Goal: Navigation & Orientation: Find specific page/section

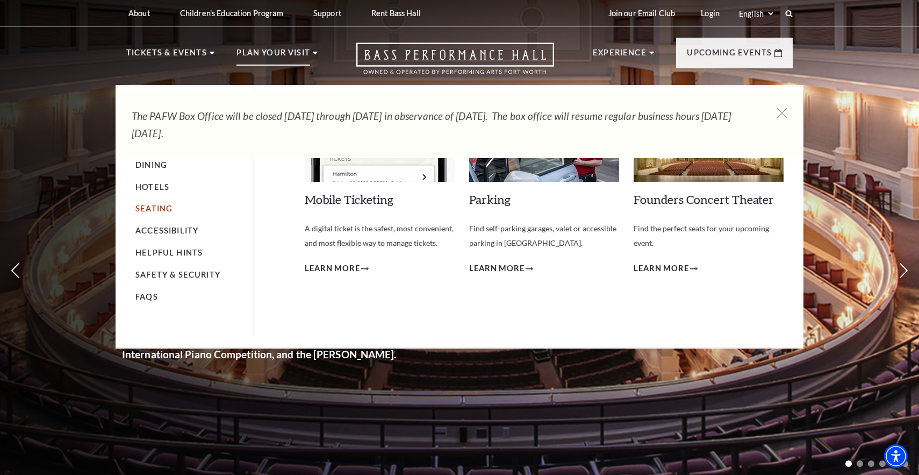
click at [163, 205] on link "Seating" at bounding box center [153, 208] width 37 height 9
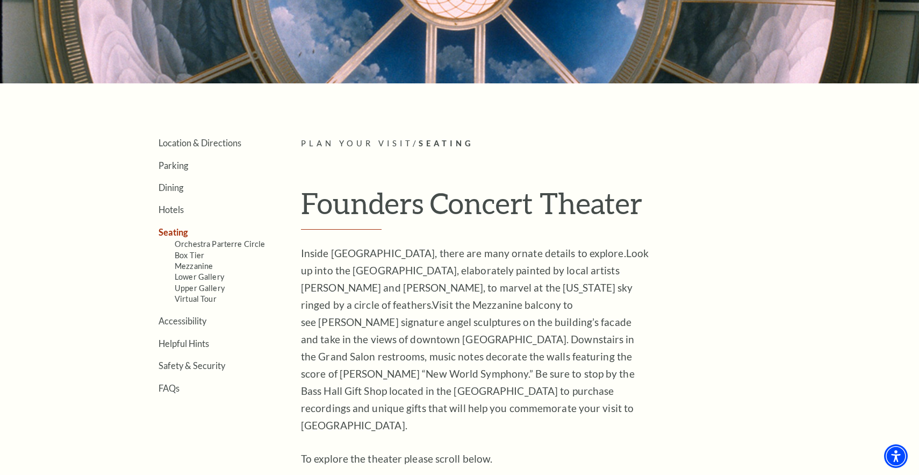
scroll to position [186, 0]
click at [204, 265] on link "Mezzanine" at bounding box center [194, 265] width 38 height 9
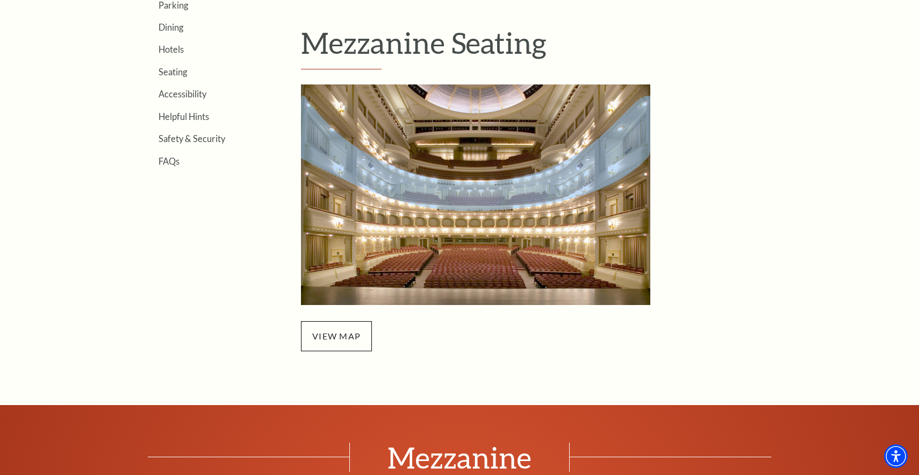
scroll to position [347, 0]
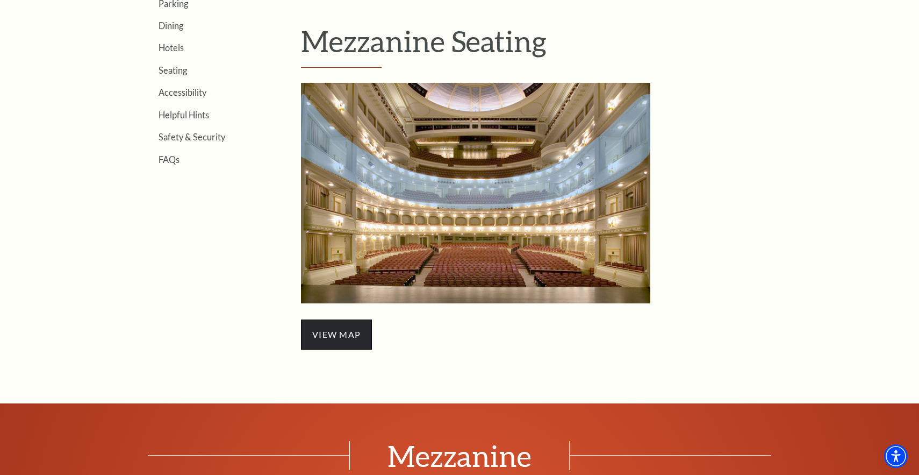
click at [353, 333] on span "view map" at bounding box center [336, 334] width 71 height 30
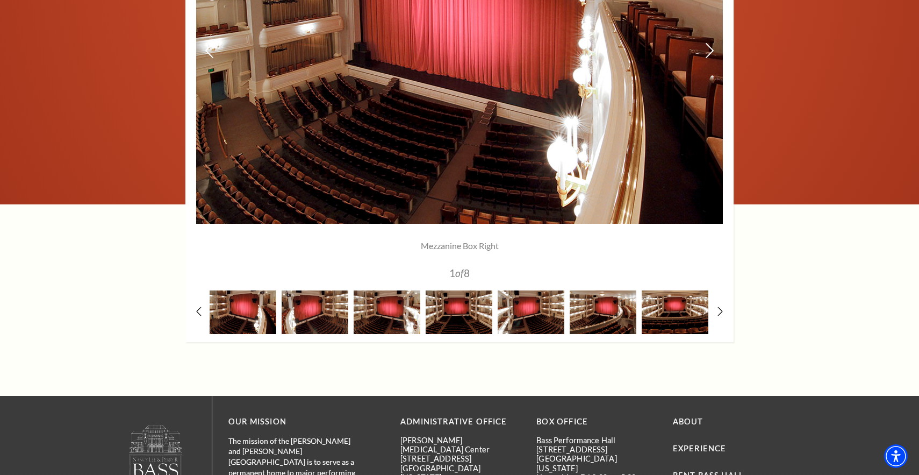
scroll to position [982, 0]
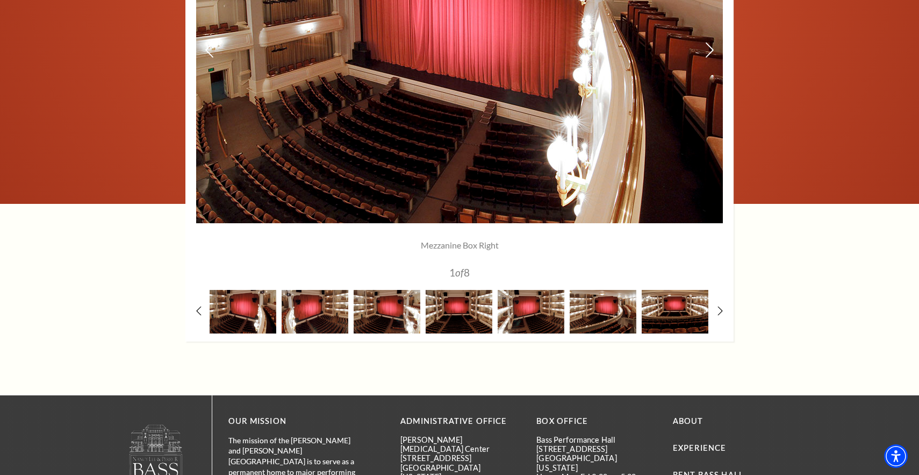
click at [408, 151] on img at bounding box center [459, 50] width 527 height 345
click at [198, 306] on use at bounding box center [199, 310] width 6 height 11
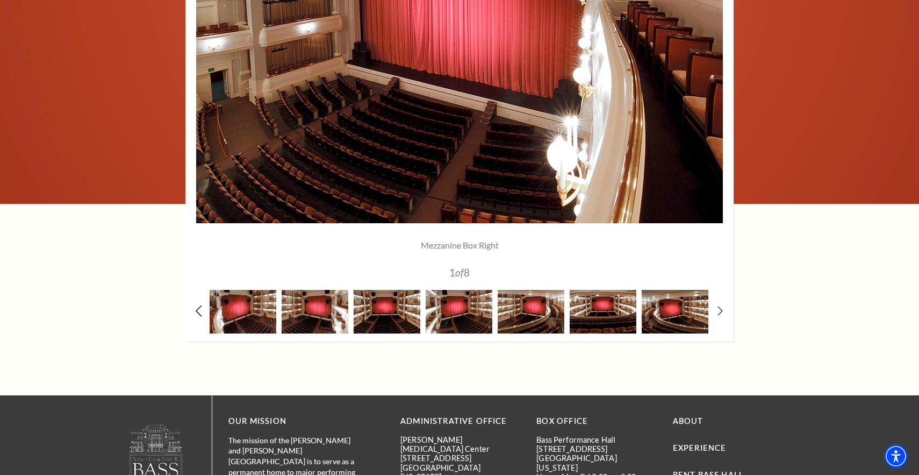
click at [198, 306] on use at bounding box center [199, 310] width 6 height 11
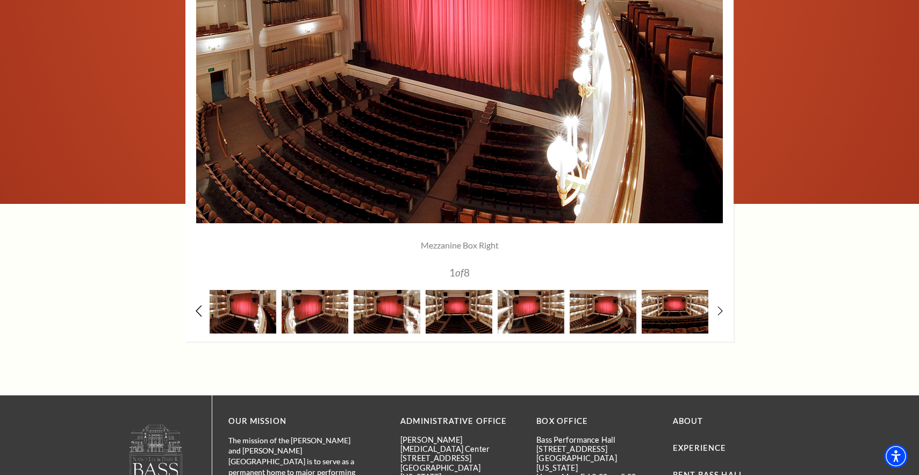
click at [198, 306] on use at bounding box center [199, 310] width 6 height 11
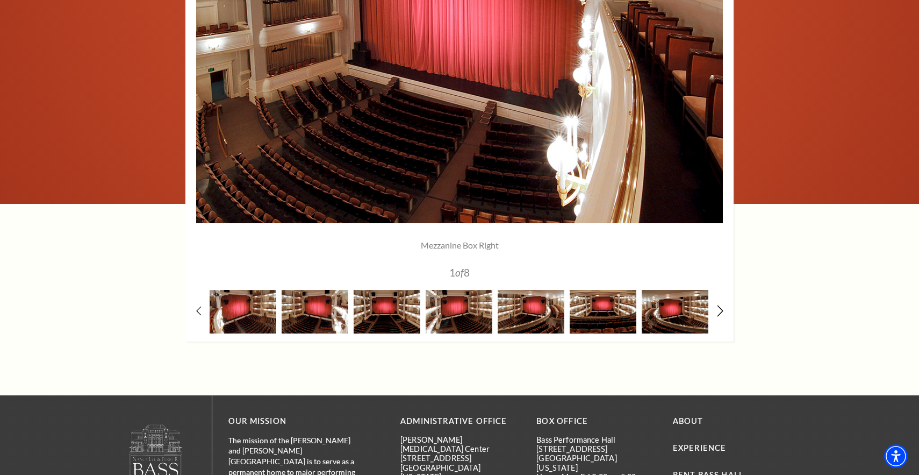
click at [723, 309] on use at bounding box center [720, 310] width 6 height 11
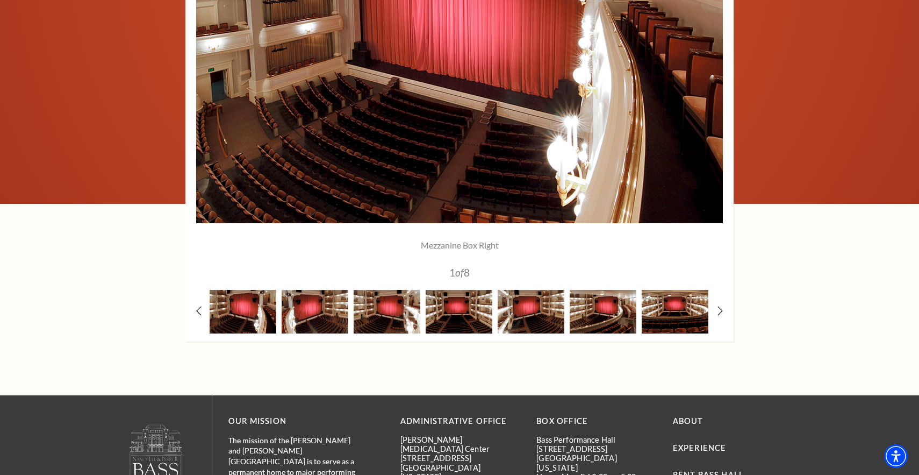
click at [490, 244] on p "Mezzanine Box Right" at bounding box center [460, 245] width 414 height 12
click at [381, 139] on img at bounding box center [459, 50] width 527 height 345
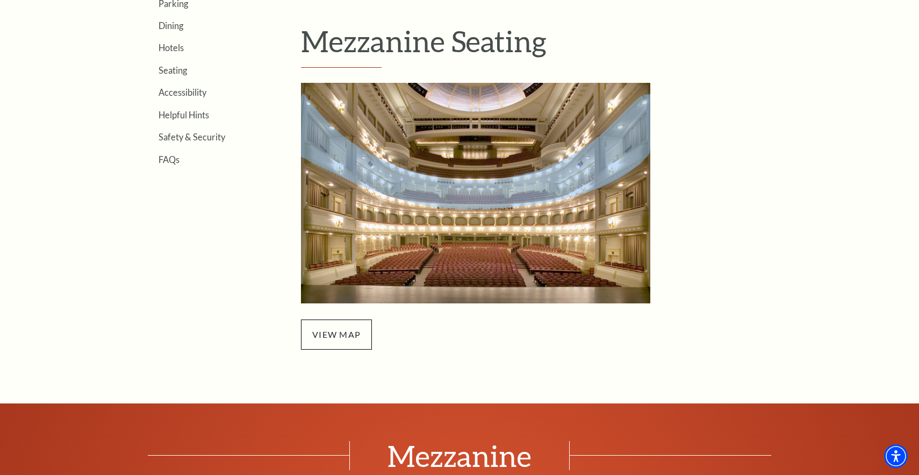
scroll to position [382, 0]
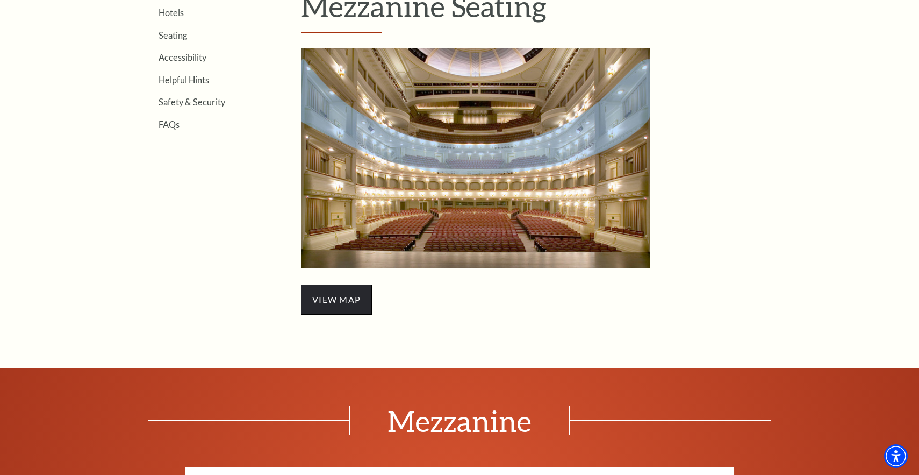
click at [354, 297] on span "view map" at bounding box center [336, 299] width 71 height 30
click at [481, 129] on img "Mezzanine Seating - open in a new tab" at bounding box center [476, 158] width 350 height 220
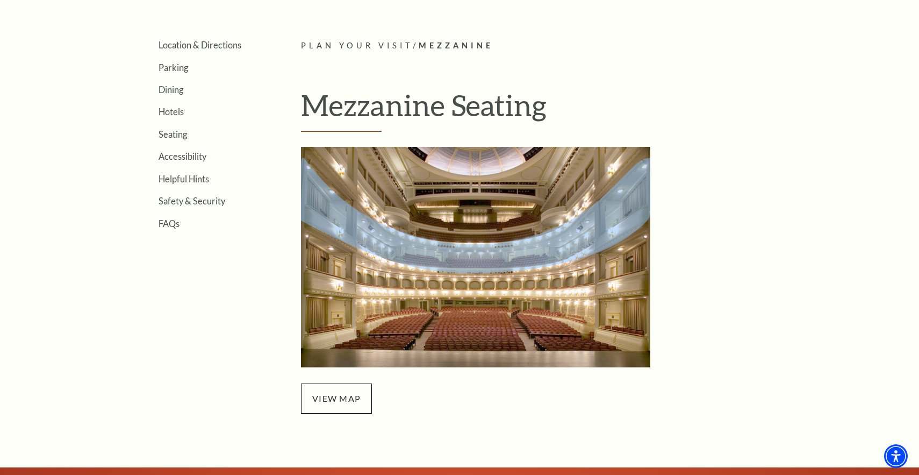
scroll to position [279, 0]
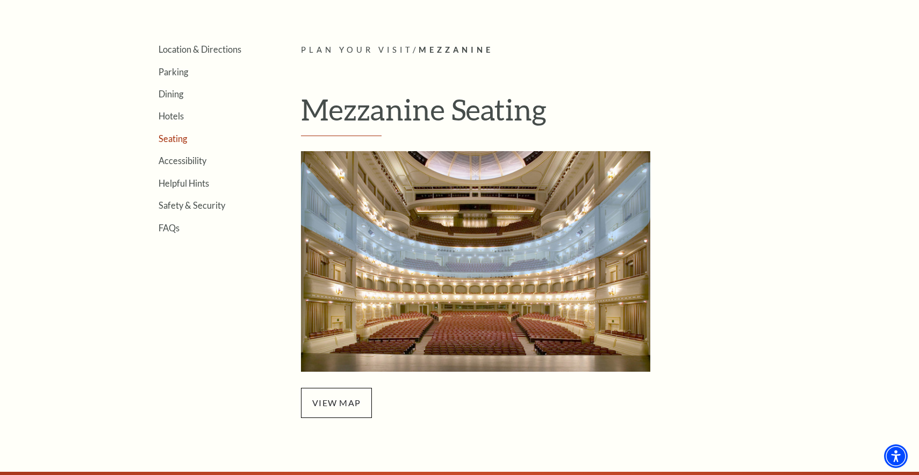
click at [180, 137] on link "Seating" at bounding box center [173, 138] width 28 height 10
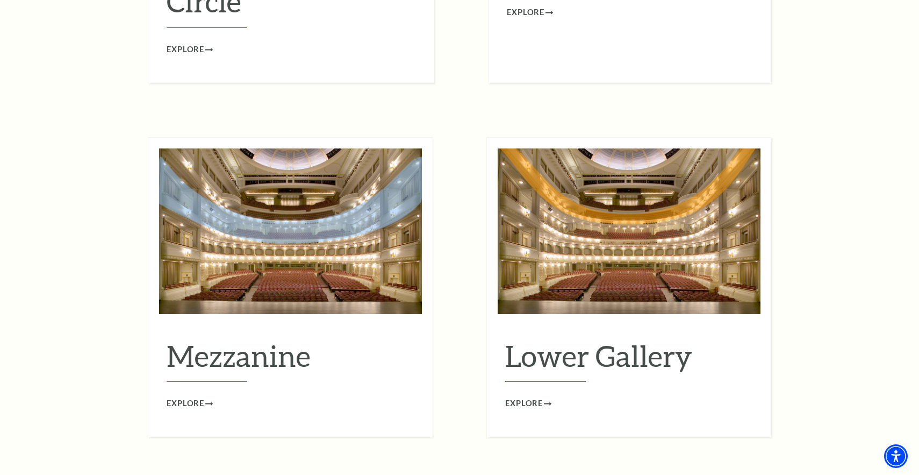
scroll to position [1294, 0]
click at [192, 397] on span "Explore" at bounding box center [186, 403] width 38 height 13
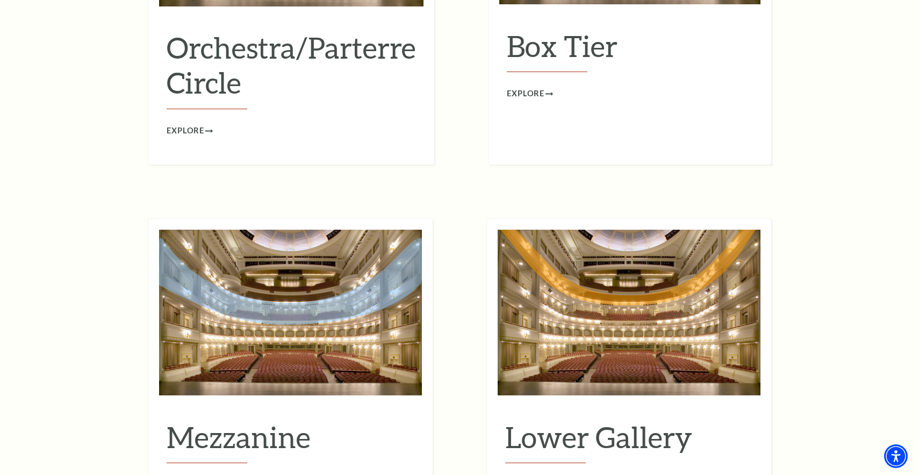
scroll to position [1214, 0]
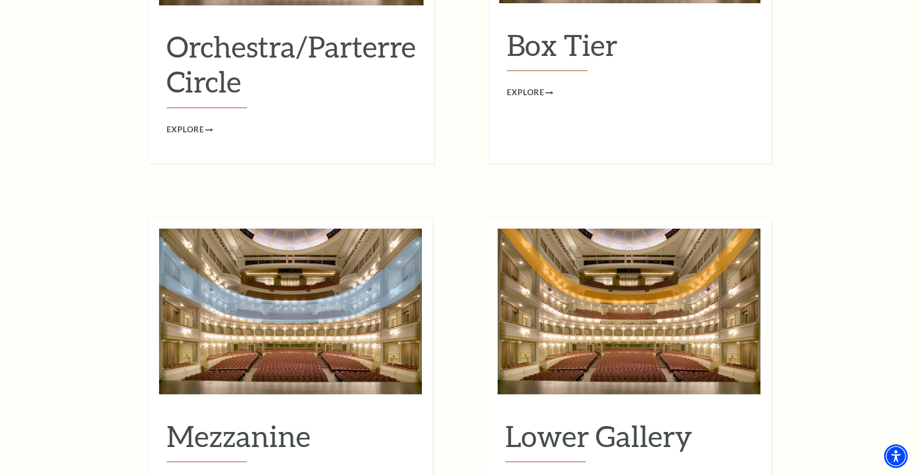
click at [290, 286] on img at bounding box center [290, 312] width 263 height 166
